Goal: Task Accomplishment & Management: Manage account settings

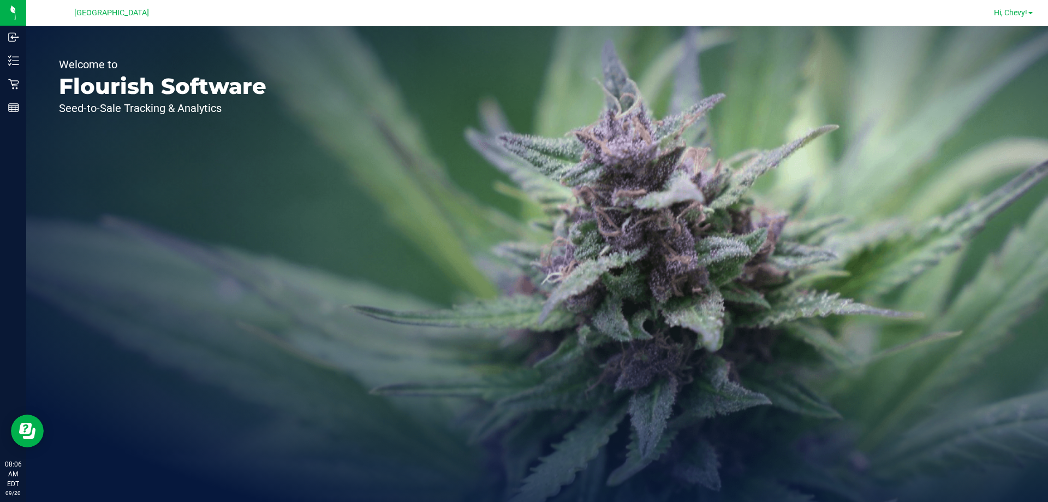
click at [1022, 14] on span "Hi, Chevy!" at bounding box center [1010, 12] width 33 height 9
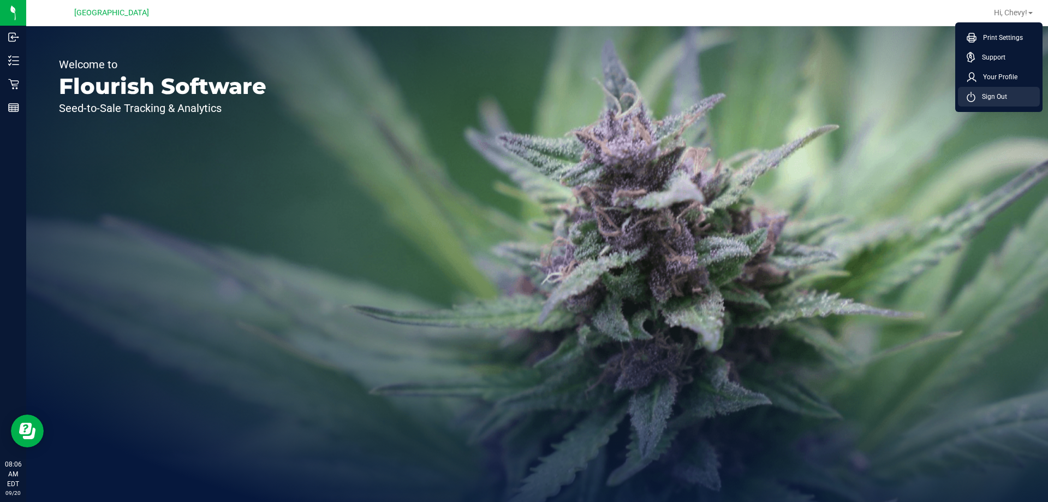
click at [1003, 89] on li "Sign Out" at bounding box center [999, 97] width 82 height 20
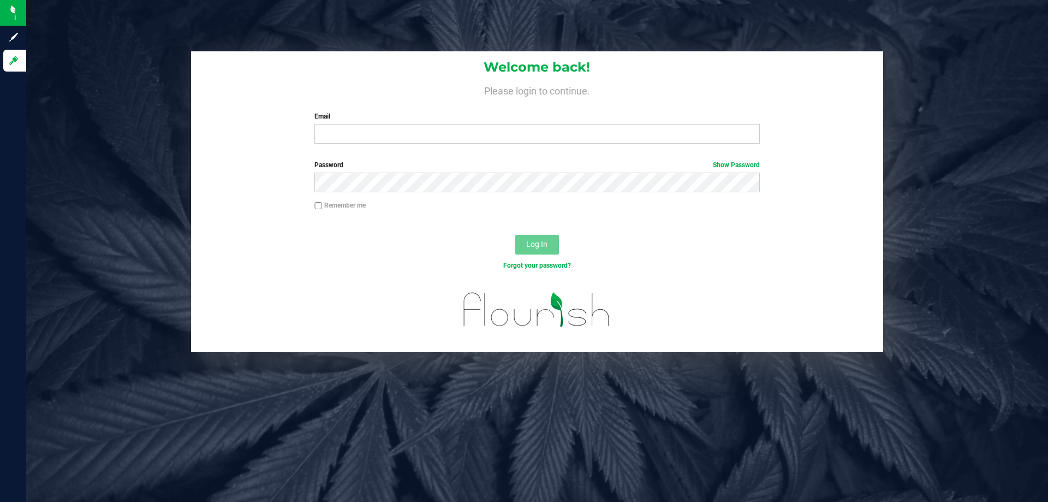
click at [535, 120] on label "Email" at bounding box center [537, 116] width 445 height 10
click at [535, 124] on input "Email" at bounding box center [537, 134] width 445 height 20
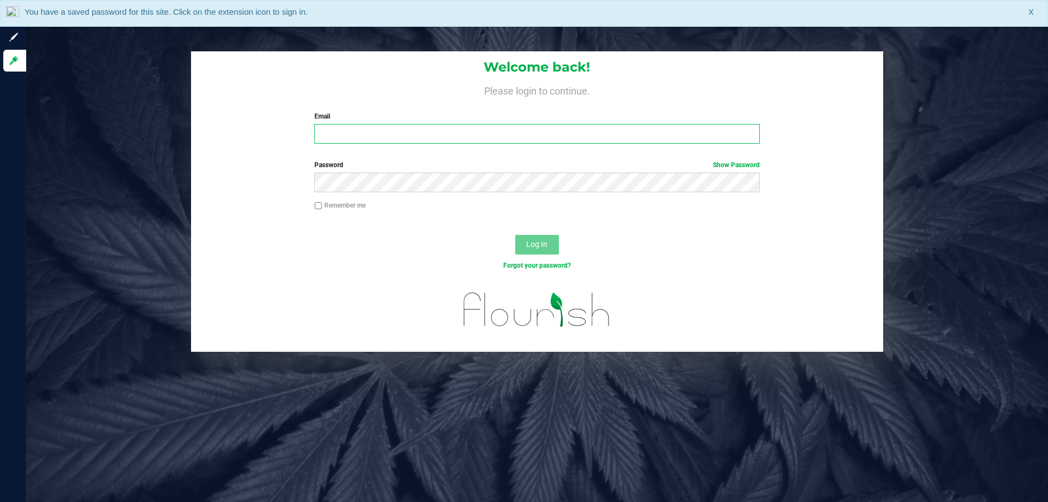
click at [561, 141] on input "Email" at bounding box center [537, 134] width 445 height 20
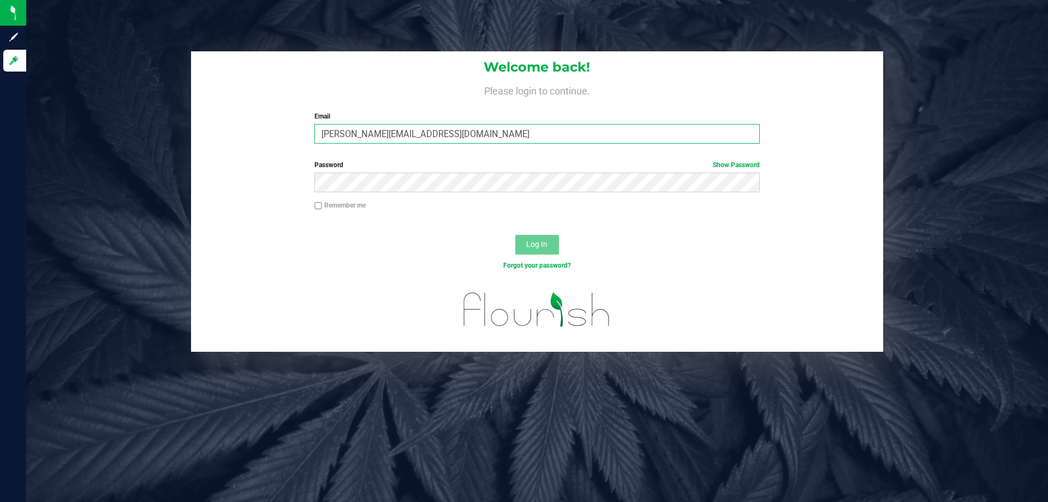
type input "[PERSON_NAME][EMAIL_ADDRESS][DOMAIN_NAME]"
click at [515, 235] on button "Log In" at bounding box center [537, 245] width 44 height 20
